Goal: Task Accomplishment & Management: Use online tool/utility

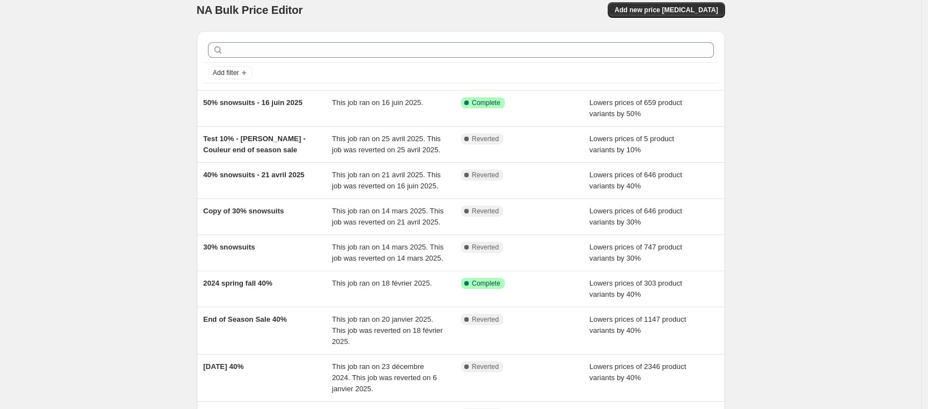
scroll to position [11, 0]
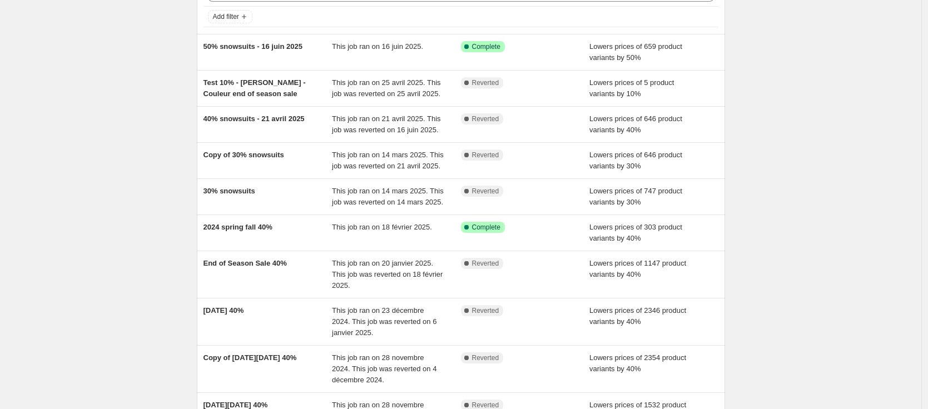
scroll to position [252, 0]
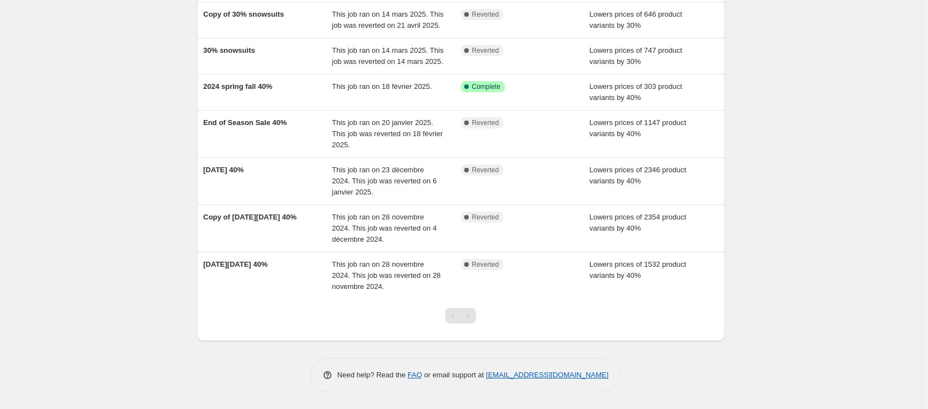
click at [480, 312] on div at bounding box center [460, 320] width 45 height 42
click at [476, 314] on div "Pagination" at bounding box center [468, 316] width 16 height 16
click at [452, 316] on div "Pagination" at bounding box center [453, 316] width 16 height 16
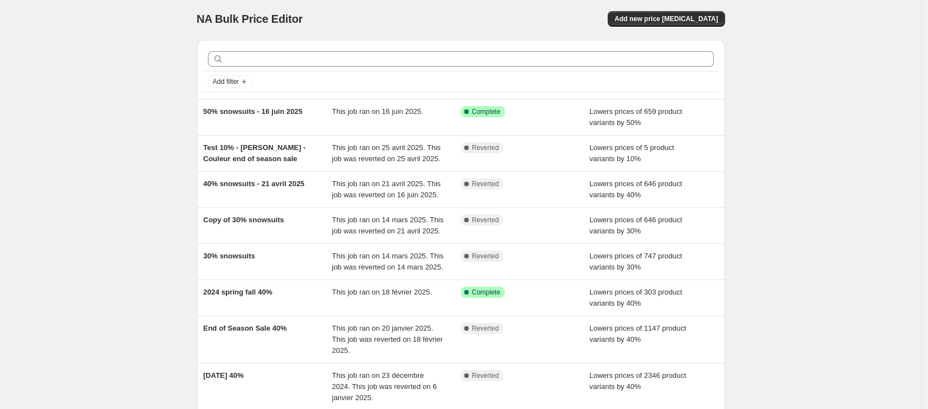
scroll to position [3, 0]
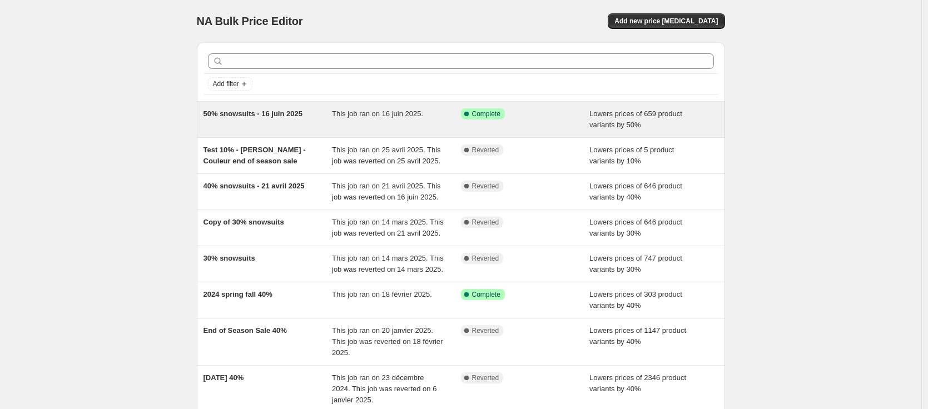
click at [287, 112] on span "50% snowsuits - 16 juin 2025" at bounding box center [252, 114] width 99 height 8
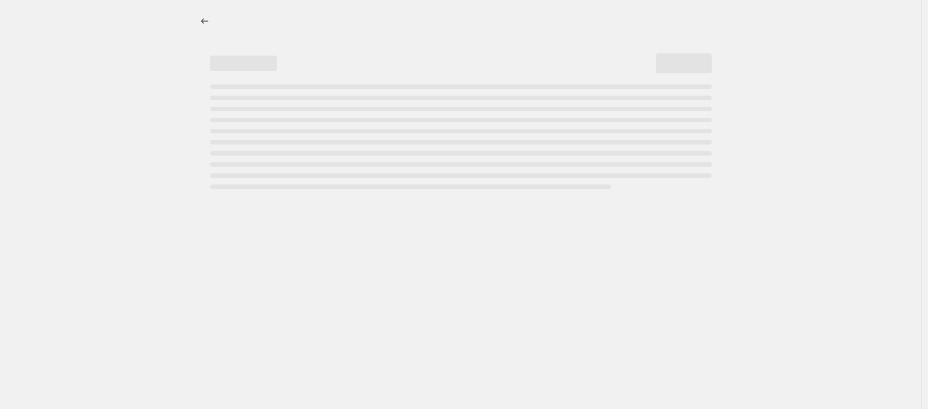
select select "percentage"
select select "collection"
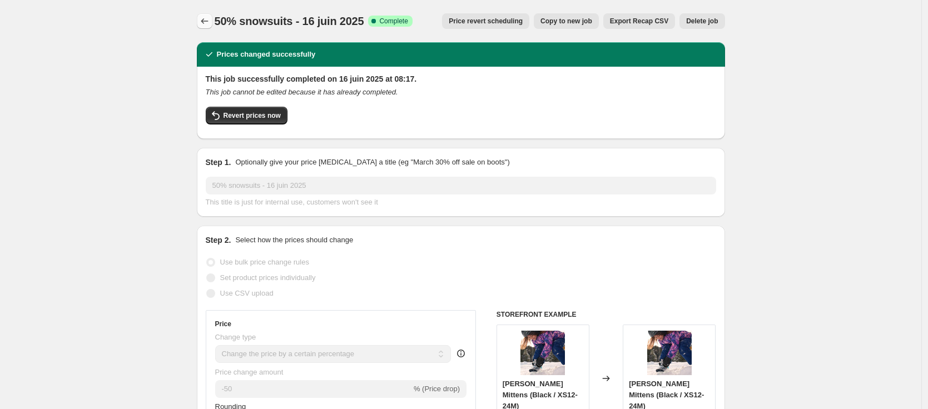
click at [206, 16] on icon "Price change jobs" at bounding box center [204, 21] width 11 height 11
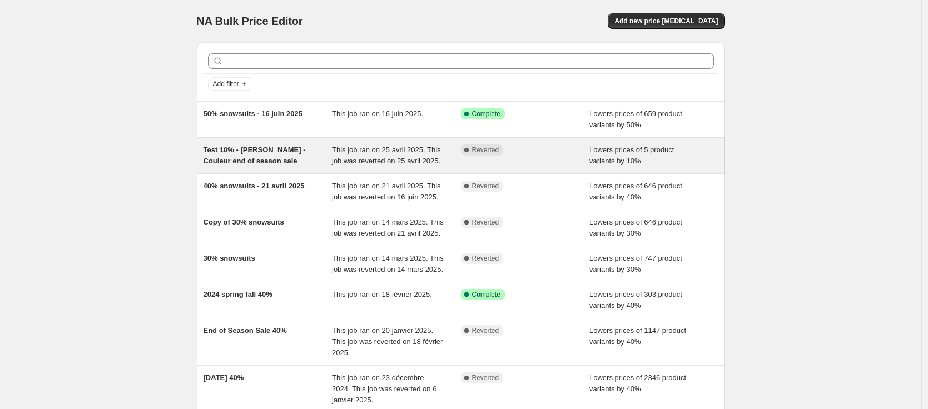
click at [276, 159] on div "Test 10% - Rony - Couleur end of season sale" at bounding box center [267, 156] width 129 height 22
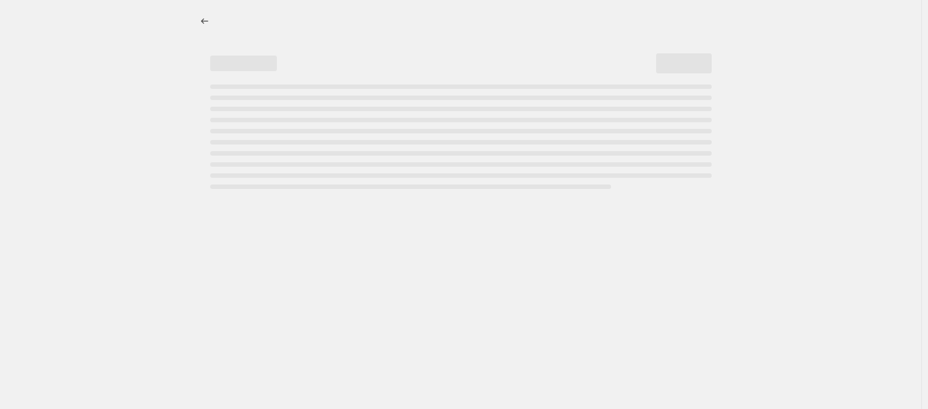
select select "percentage"
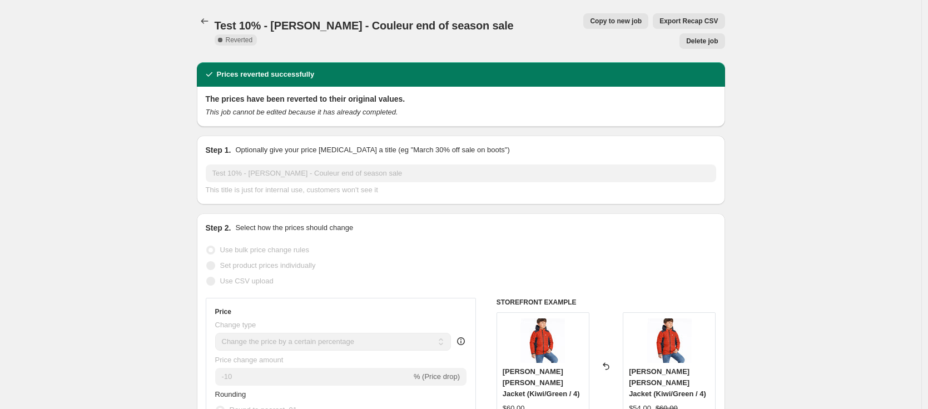
click at [697, 33] on button "Delete job" at bounding box center [701, 41] width 45 height 16
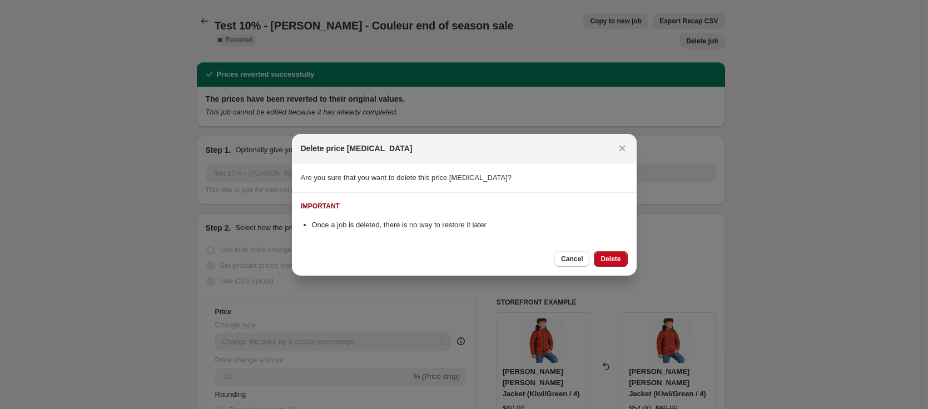
click at [616, 253] on button "Delete" at bounding box center [610, 259] width 33 height 16
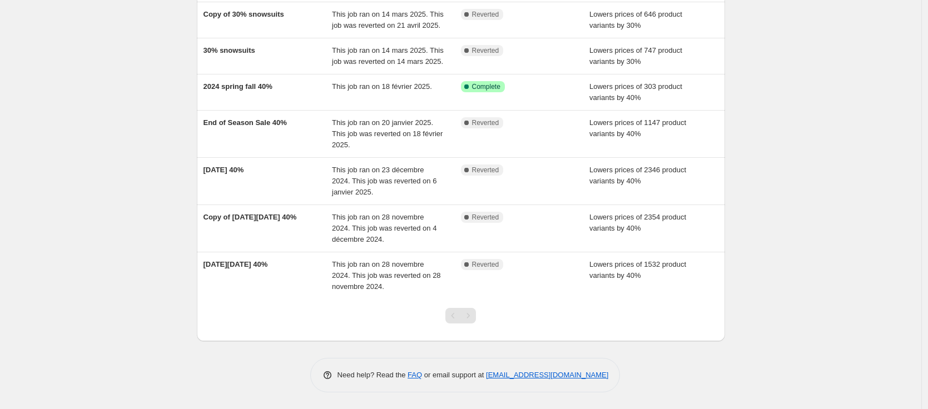
scroll to position [205, 0]
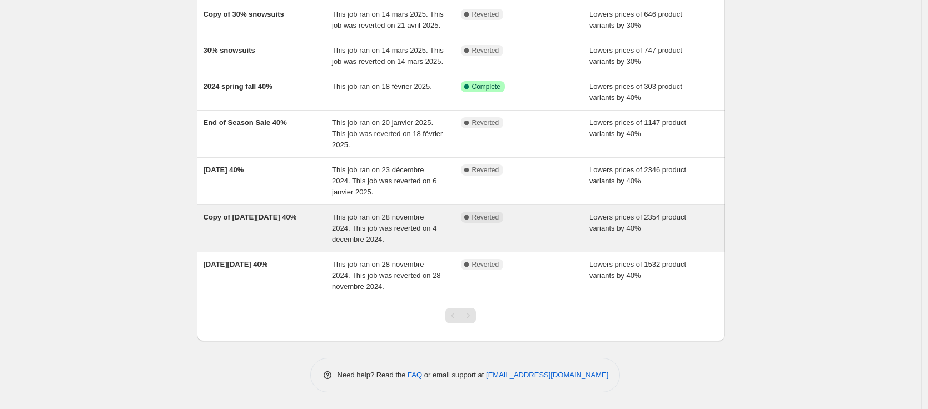
click at [251, 225] on div "Copy of Black Friday 40%" at bounding box center [267, 228] width 129 height 33
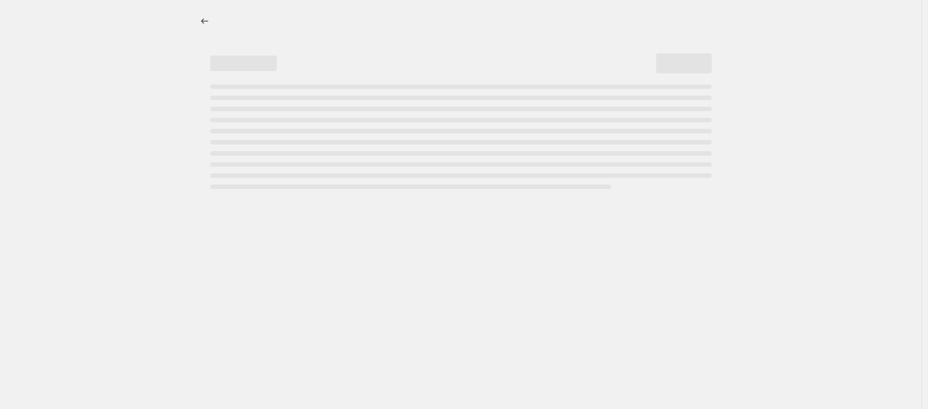
select select "percentage"
select select "collection"
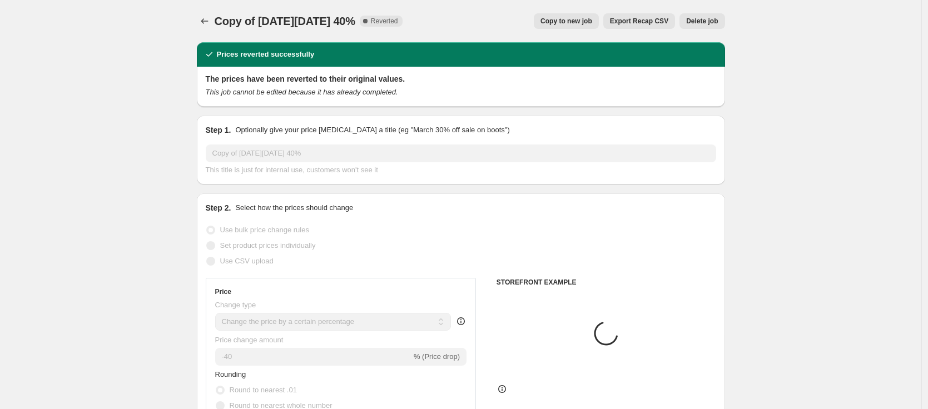
click at [710, 23] on span "Delete job" at bounding box center [702, 21] width 32 height 9
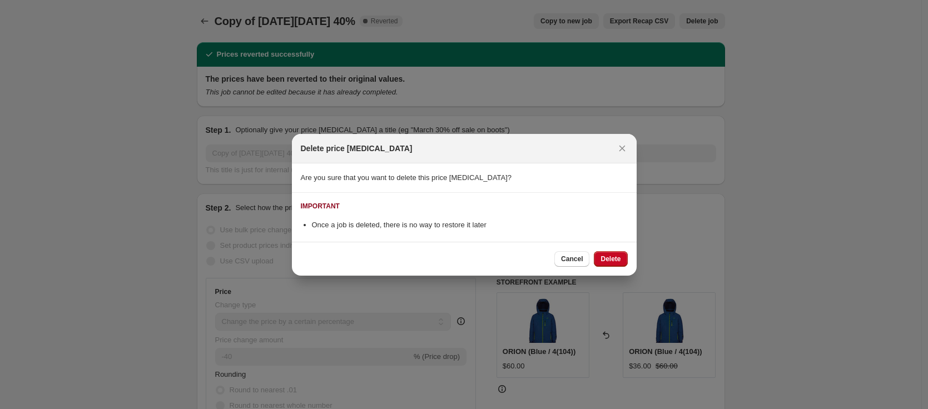
click at [605, 255] on button "Delete" at bounding box center [610, 259] width 33 height 16
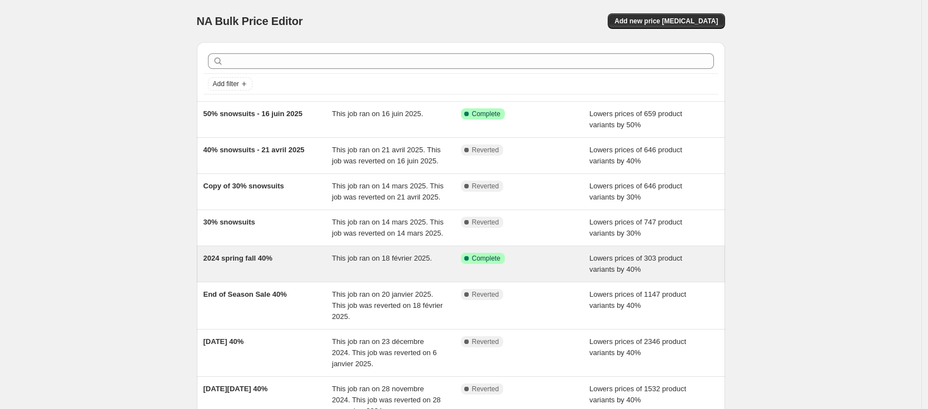
click at [223, 262] on span "2024 spring fall 40%" at bounding box center [237, 258] width 69 height 8
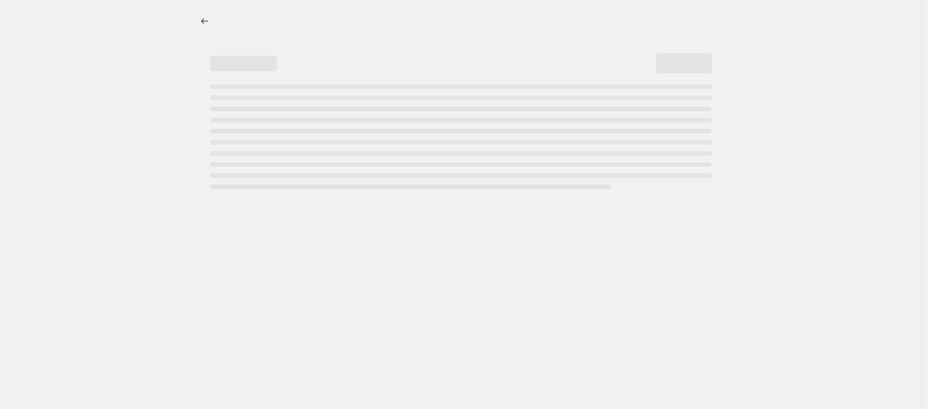
select select "percentage"
select select "collection"
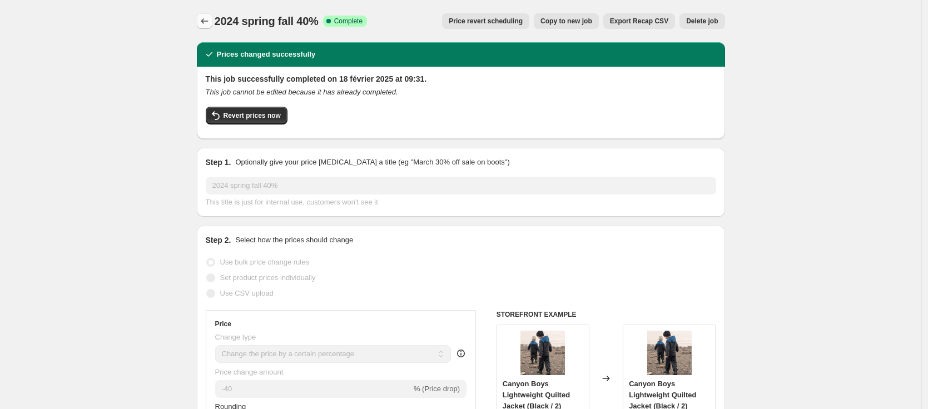
click at [210, 21] on icon "Price change jobs" at bounding box center [204, 21] width 11 height 11
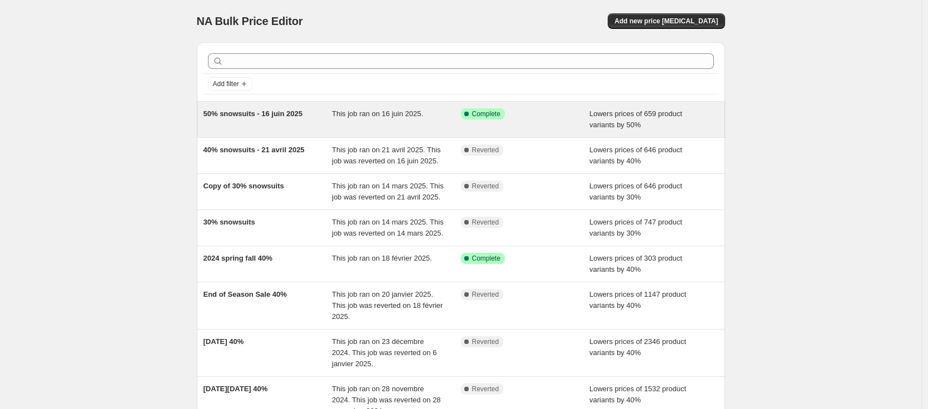
click at [242, 116] on span "50% snowsuits - 16 juin 2025" at bounding box center [252, 114] width 99 height 8
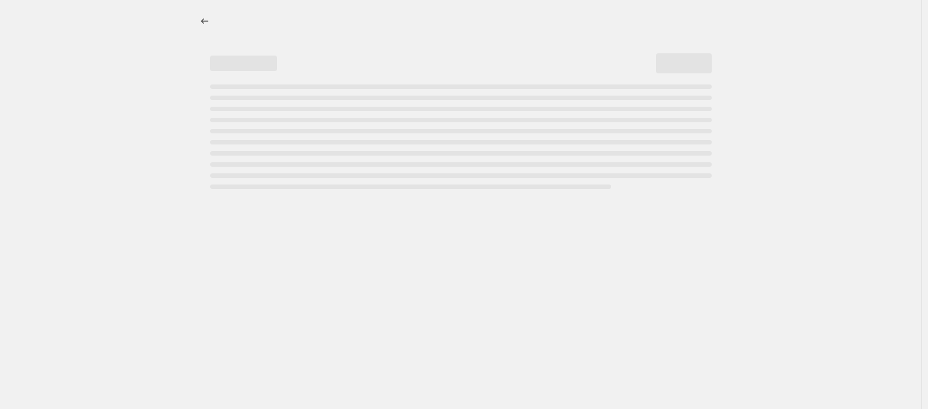
select select "percentage"
select select "collection"
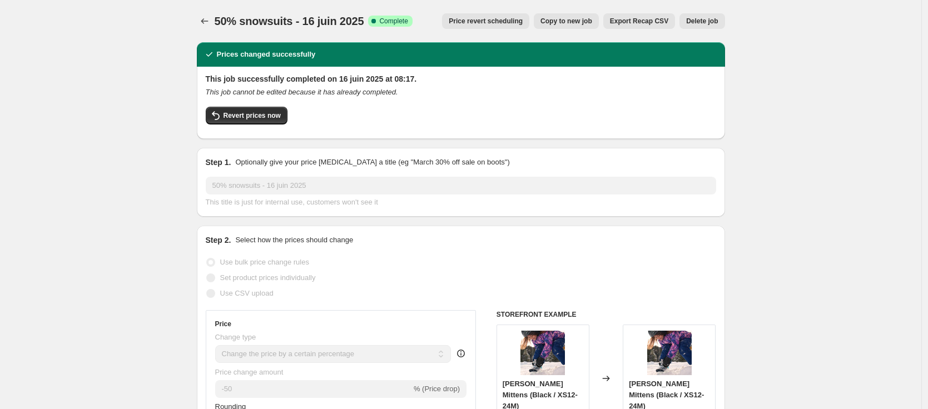
click at [211, 14] on button "Price change jobs" at bounding box center [205, 21] width 16 height 16
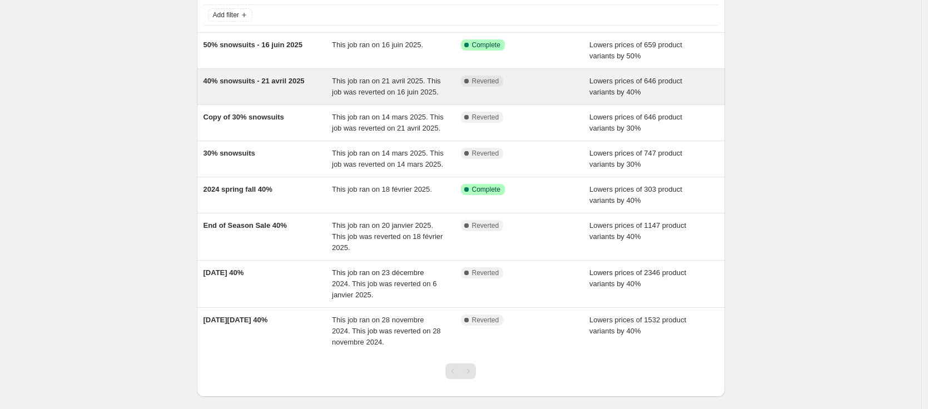
scroll to position [72, 0]
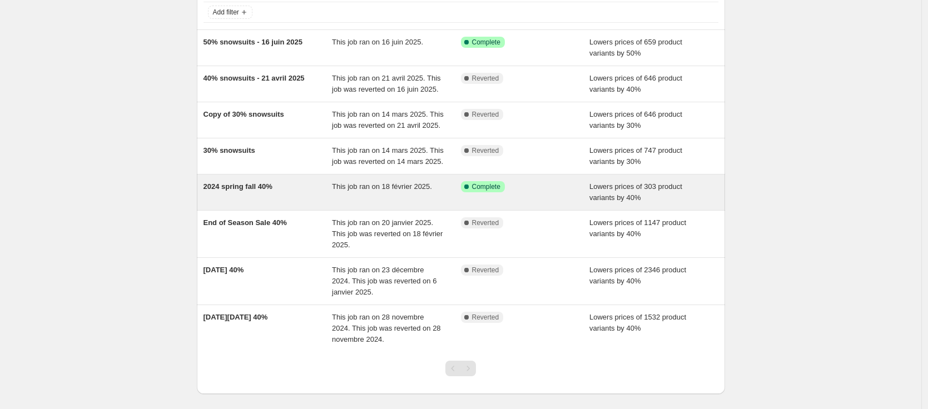
click at [251, 203] on div "2024 spring fall 40%" at bounding box center [267, 192] width 129 height 22
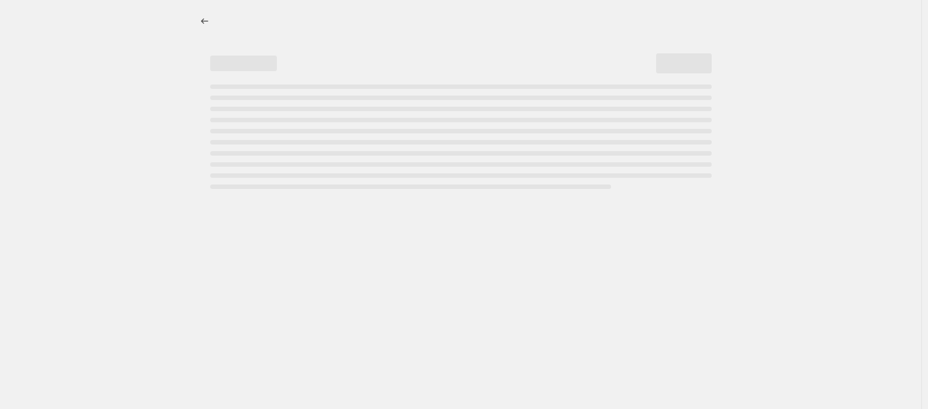
select select "percentage"
select select "collection"
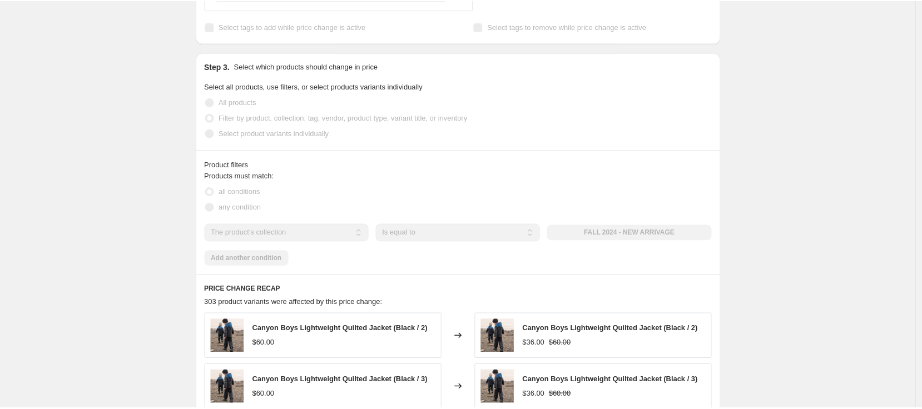
scroll to position [573, 0]
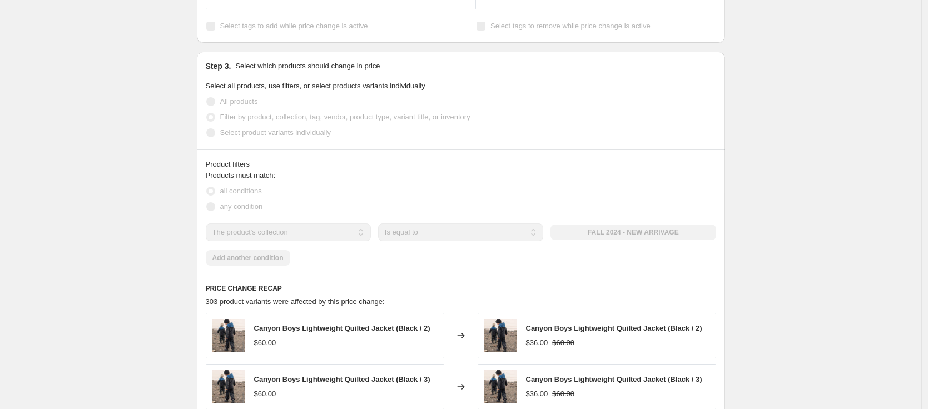
click at [776, 180] on div "2024 spring fall 40%. This page is ready 2024 spring fall 40% Success Complete …" at bounding box center [460, 152] width 921 height 1450
click at [44, 28] on div "2024 spring fall 40%. This page is ready 2024 spring fall 40% Success Complete …" at bounding box center [460, 152] width 921 height 1450
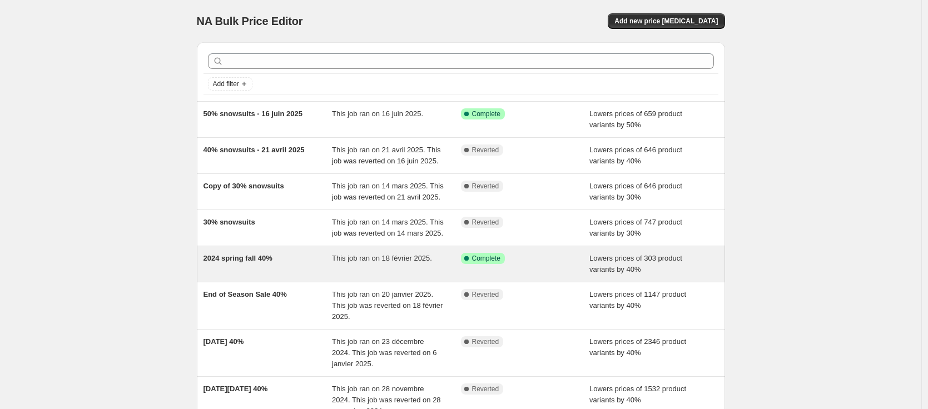
click at [283, 275] on div "2024 spring fall 40%" at bounding box center [267, 264] width 129 height 22
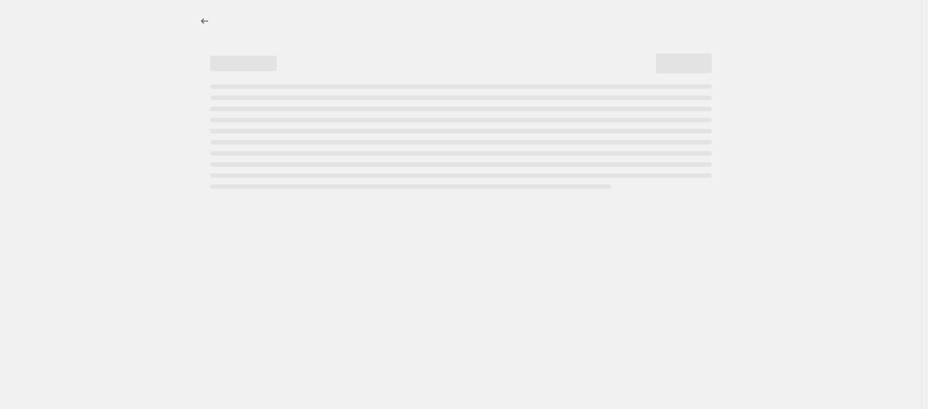
select select "percentage"
select select "collection"
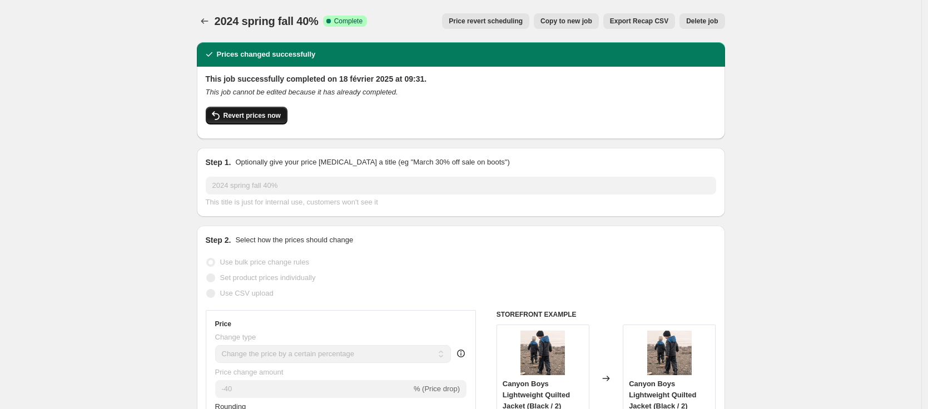
click at [265, 116] on span "Revert prices now" at bounding box center [251, 115] width 57 height 9
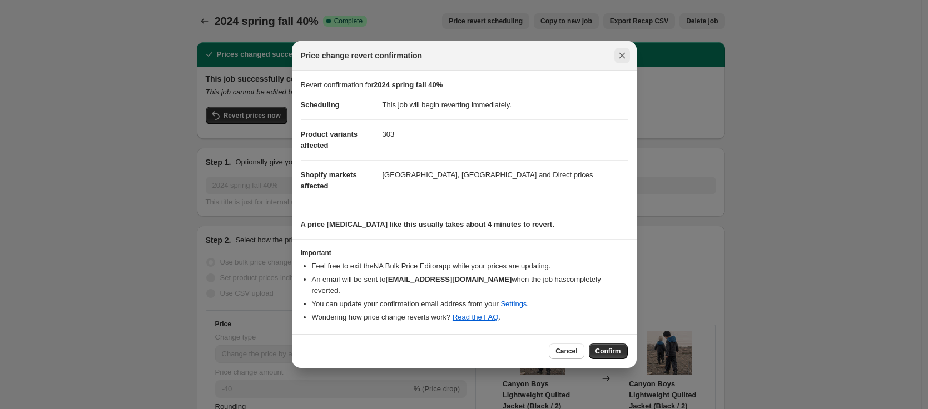
click at [625, 60] on icon "Close" at bounding box center [622, 55] width 11 height 11
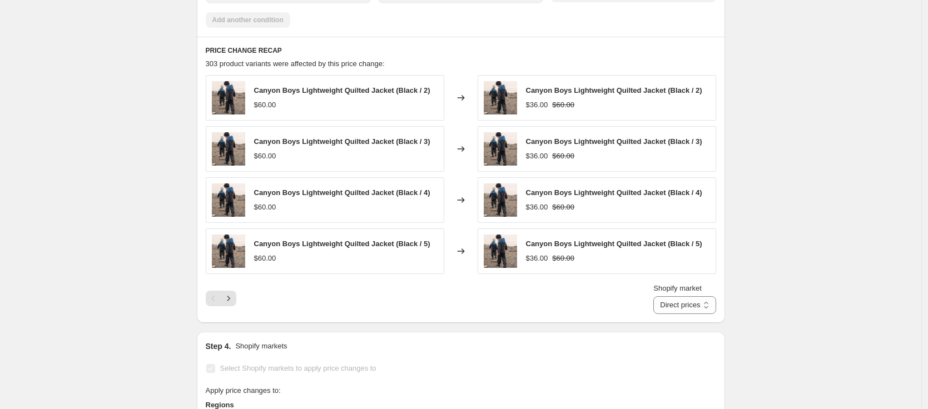
scroll to position [816, 0]
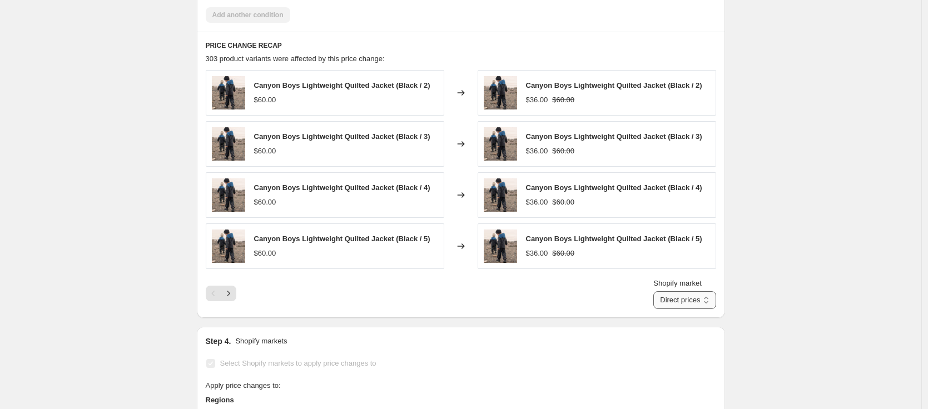
click at [679, 301] on select "Direct prices Canada USA" at bounding box center [684, 300] width 62 height 18
click at [699, 302] on select "Direct prices Canada USA" at bounding box center [684, 300] width 62 height 18
select select "4882640"
click at [667, 309] on select "Direct prices Canada USA" at bounding box center [684, 300] width 62 height 18
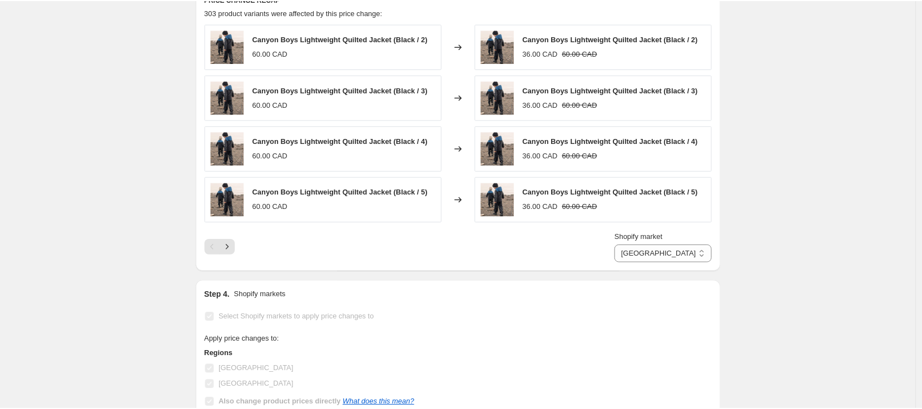
scroll to position [809, 0]
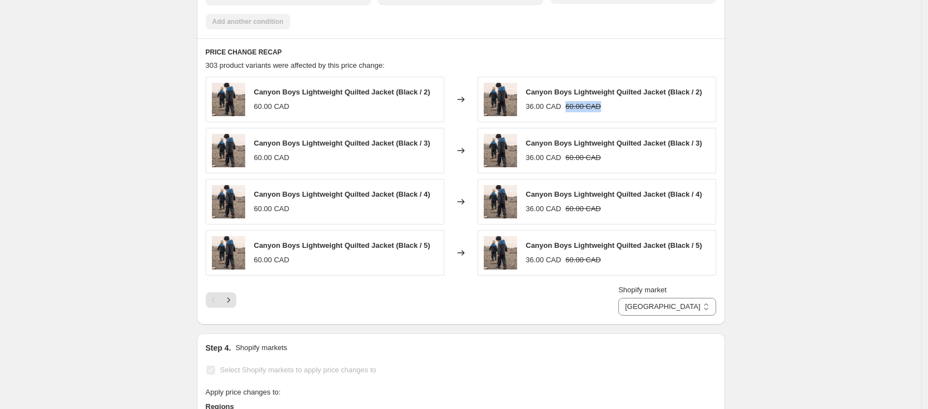
drag, startPoint x: 571, startPoint y: 105, endPoint x: 611, endPoint y: 104, distance: 39.5
click at [611, 104] on div "36.00 CAD 60.00 CAD" at bounding box center [614, 106] width 176 height 11
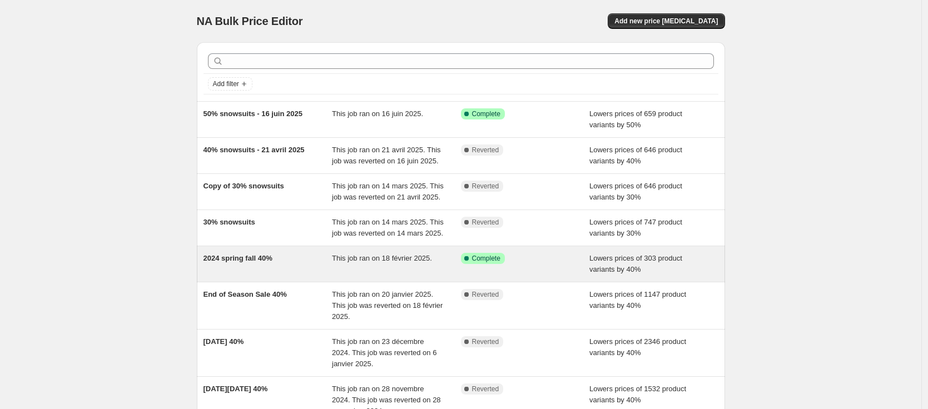
click at [257, 275] on div "2024 spring fall 40%" at bounding box center [267, 264] width 129 height 22
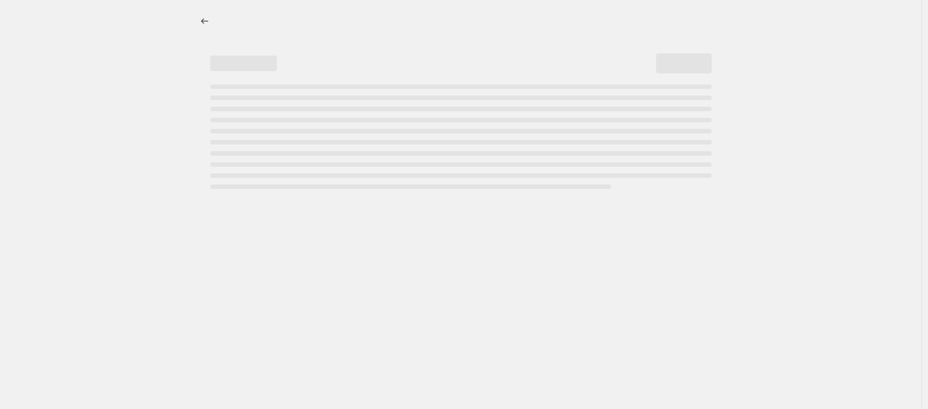
select select "percentage"
select select "collection"
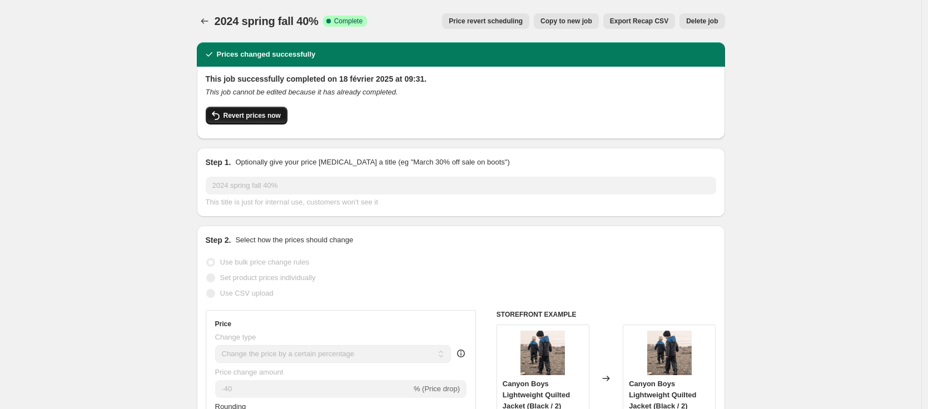
click at [247, 116] on span "Revert prices now" at bounding box center [251, 115] width 57 height 9
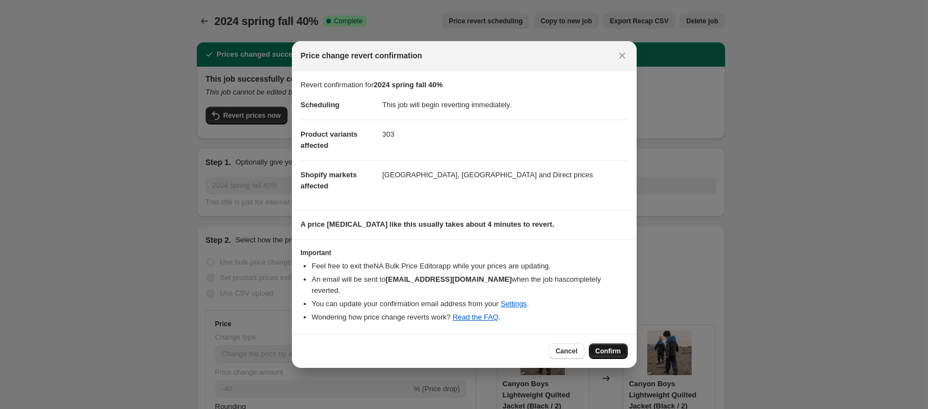
click at [600, 347] on span "Confirm" at bounding box center [608, 351] width 26 height 9
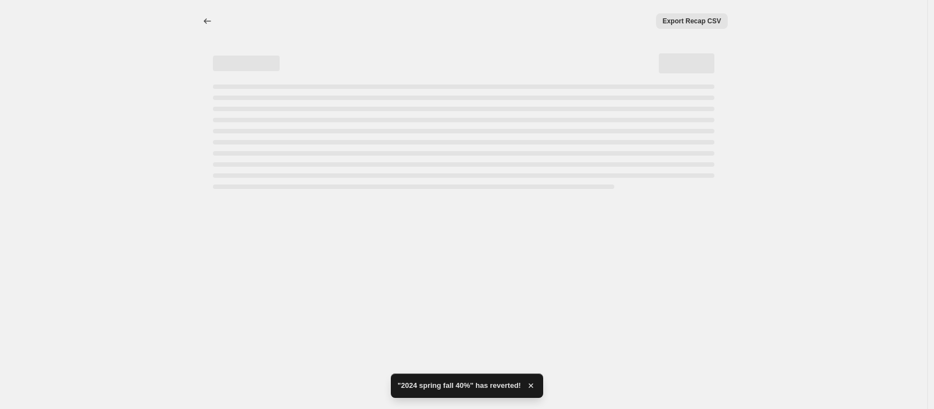
select select "percentage"
select select "collection"
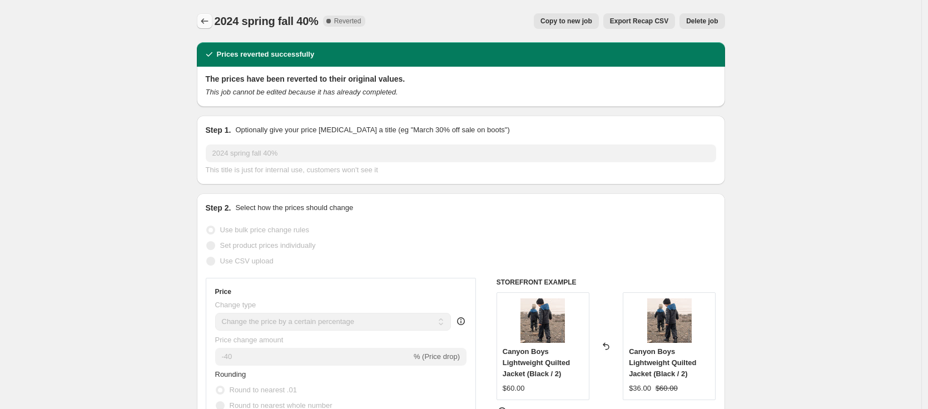
click at [208, 19] on icon "Price change jobs" at bounding box center [204, 21] width 11 height 11
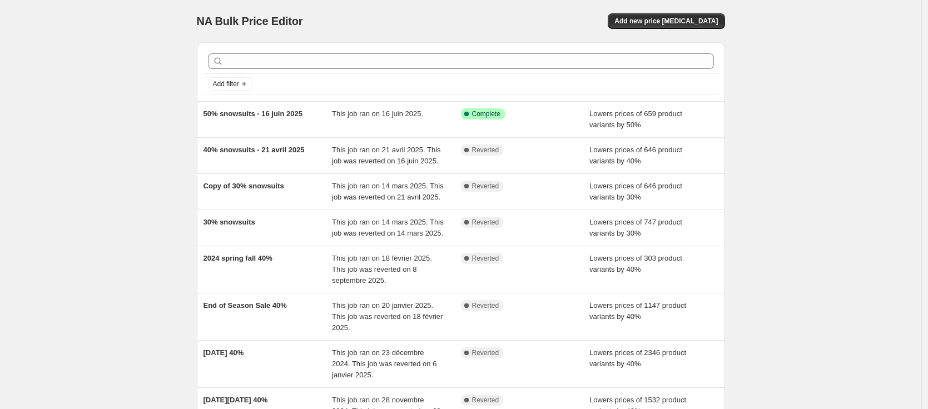
click at [122, 38] on div "NA Bulk Price Editor. This page is ready NA Bulk Price Editor Add new price [ME…" at bounding box center [460, 272] width 921 height 545
click at [72, 51] on div "NA Bulk Price Editor. This page is ready NA Bulk Price Editor Add new price [ME…" at bounding box center [460, 272] width 921 height 545
